Goal: Answer question/provide support

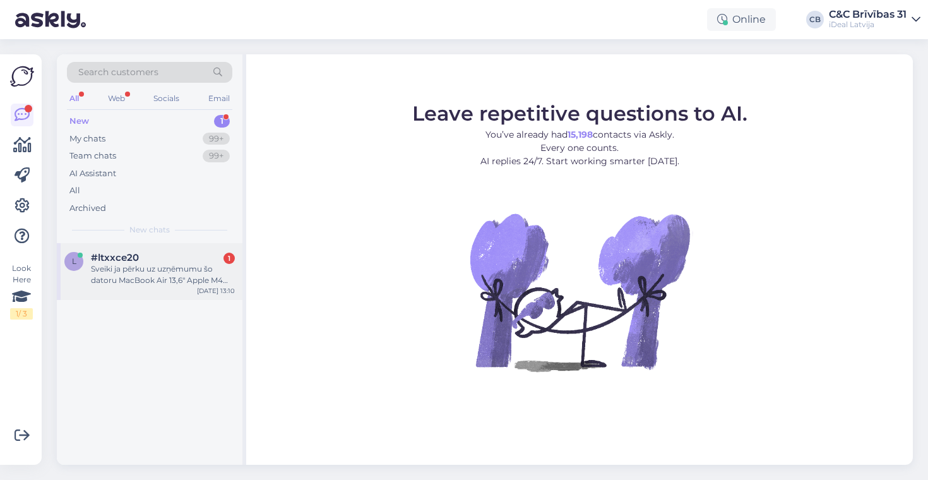
click at [170, 249] on div "l #ltxxce20 1 Sveiki ja pērku uz uzņēmumu šo datoru MacBook Air 13,6" Apple M4 …" at bounding box center [150, 271] width 186 height 57
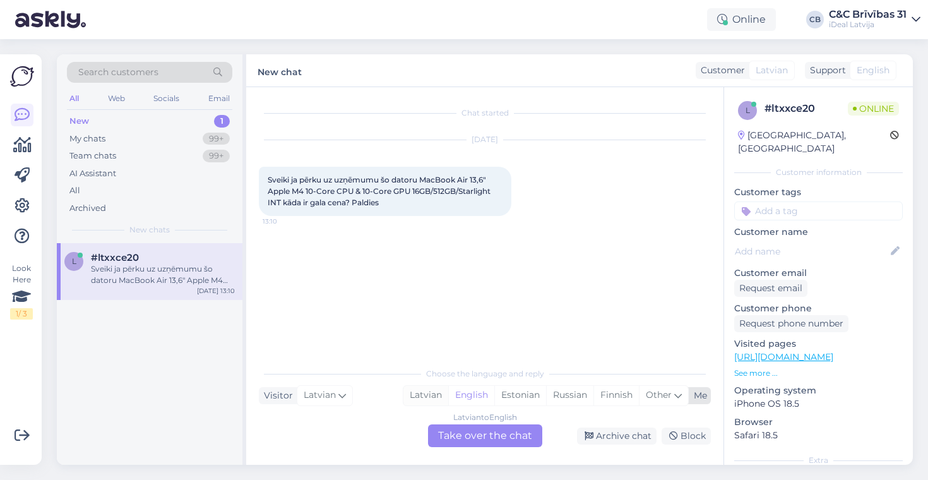
click at [435, 392] on div "Latvian" at bounding box center [425, 395] width 45 height 19
click at [451, 430] on div "Latvian to Latvian Take over the chat" at bounding box center [485, 435] width 114 height 23
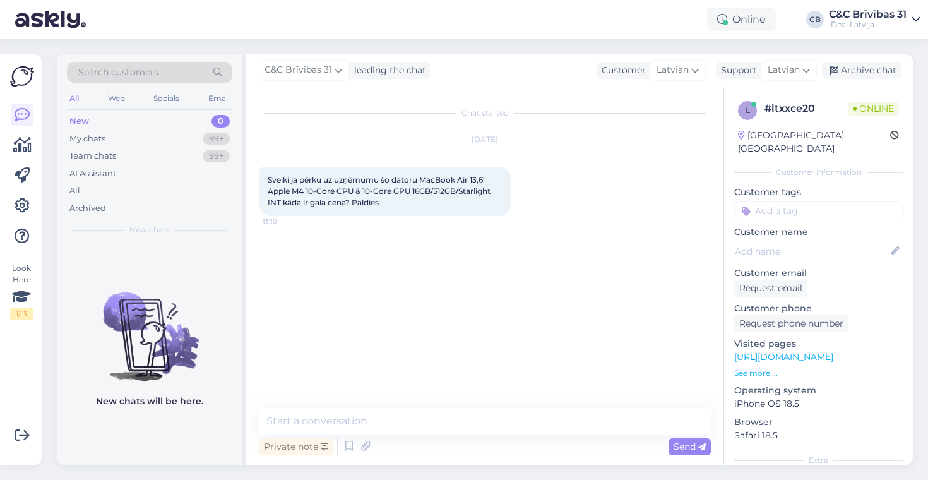
click at [433, 406] on div "Chat started [DATE] Sveiki ja pērku uz uzņēmumu šo datoru MacBook Air 13,6" App…" at bounding box center [484, 275] width 477 height 377
click at [433, 407] on div "Chat started [DATE] Sveiki ja pērku uz uzņēmumu šo datoru MacBook Air 13,6" App…" at bounding box center [484, 275] width 477 height 377
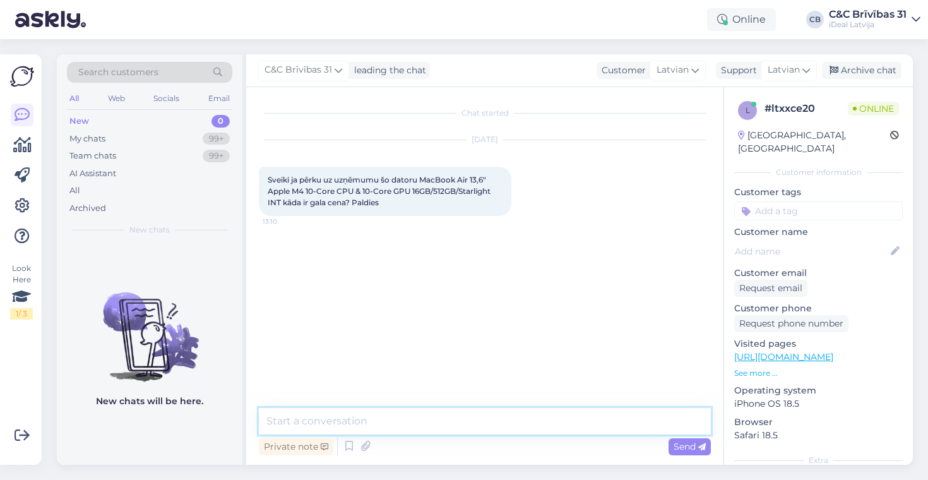
click at [433, 408] on textarea at bounding box center [485, 421] width 452 height 27
paste textarea "1134.86"
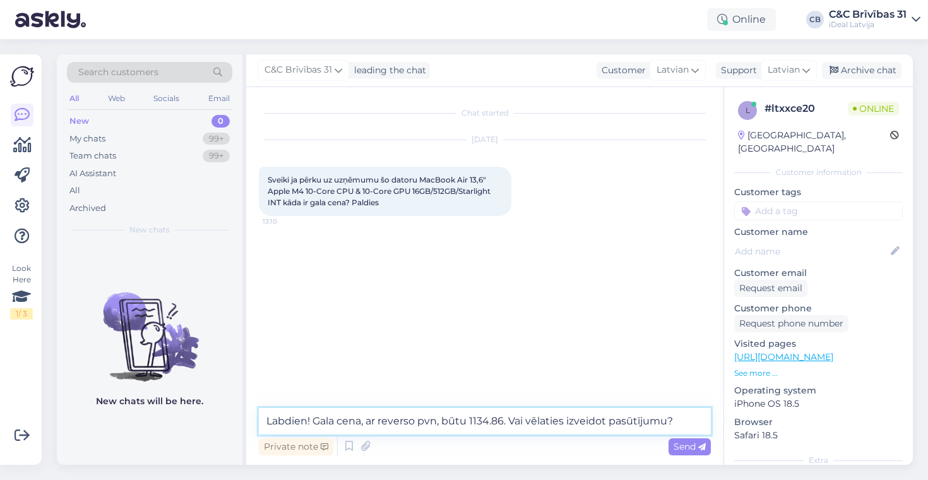
click at [585, 422] on textarea "Labdien! Gala cena, ar reverso pvn, būtu 1134.86. Vai vēlaties izveidot pasūtīj…" at bounding box center [485, 421] width 452 height 27
type textarea "Labdien! Gala cena, ar reverso pvn, būtu 1134.86. Vai vēlaties veikt pasūtījumu?"
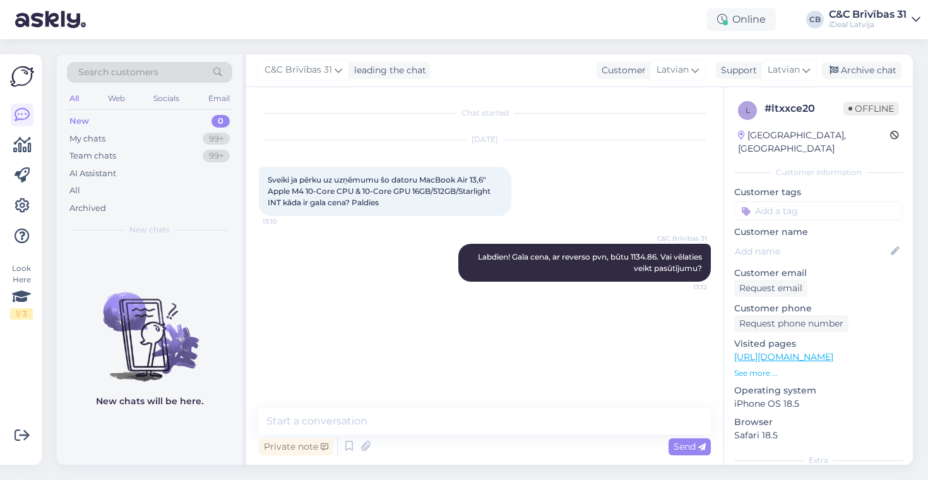
click at [485, 292] on div "C&C Brīvības 31 Labdien! Gala cena, ar reverso pvn, būtu 1134.86. Vai vēlaties …" at bounding box center [485, 263] width 452 height 66
click at [182, 141] on div "My chats 99+" at bounding box center [149, 139] width 165 height 18
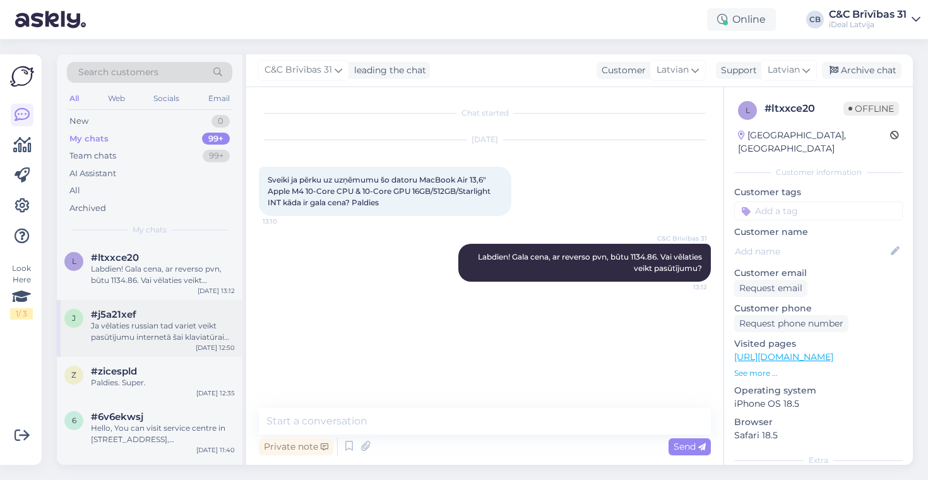
click at [149, 309] on div "#j5a21xef" at bounding box center [163, 314] width 144 height 11
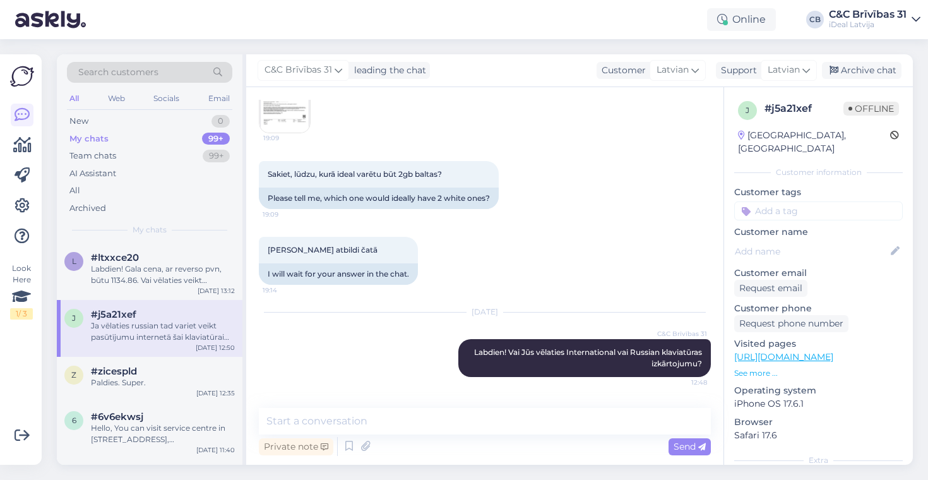
scroll to position [143, 0]
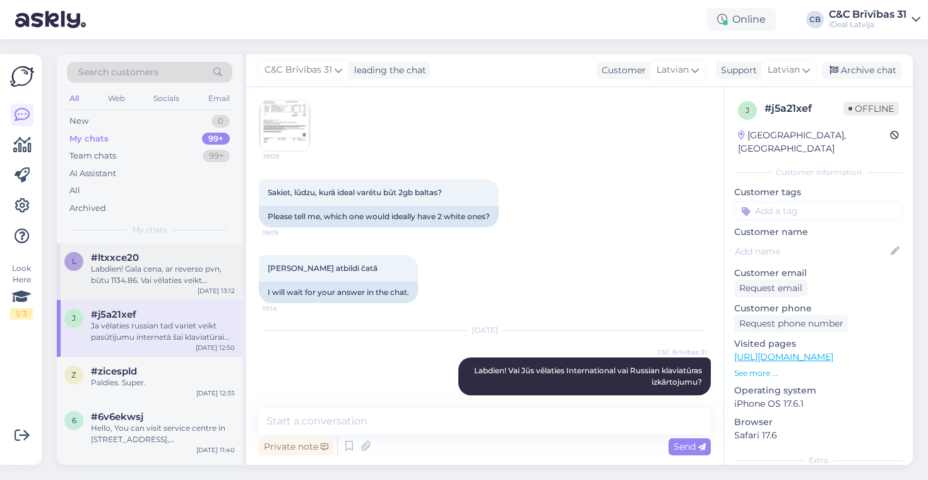
click at [178, 245] on div "l #ltxxce20 Labdien! Gala cena, ar reverso pvn, būtu 1134.86. Vai vēlaties veik…" at bounding box center [150, 271] width 186 height 57
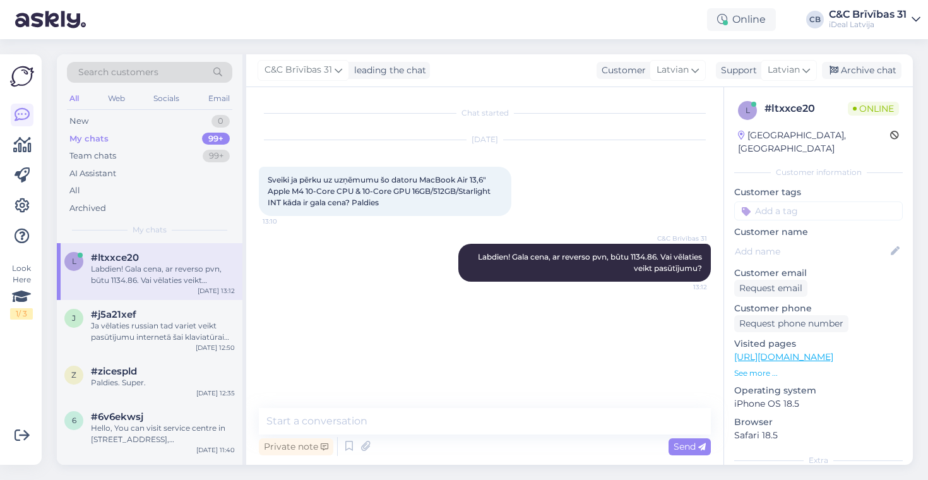
click at [206, 472] on div "Search customers All Web Socials Email New 0 My chats 99+ Team chats 99+ AI Ass…" at bounding box center [488, 259] width 878 height 440
